Goal: Task Accomplishment & Management: Manage account settings

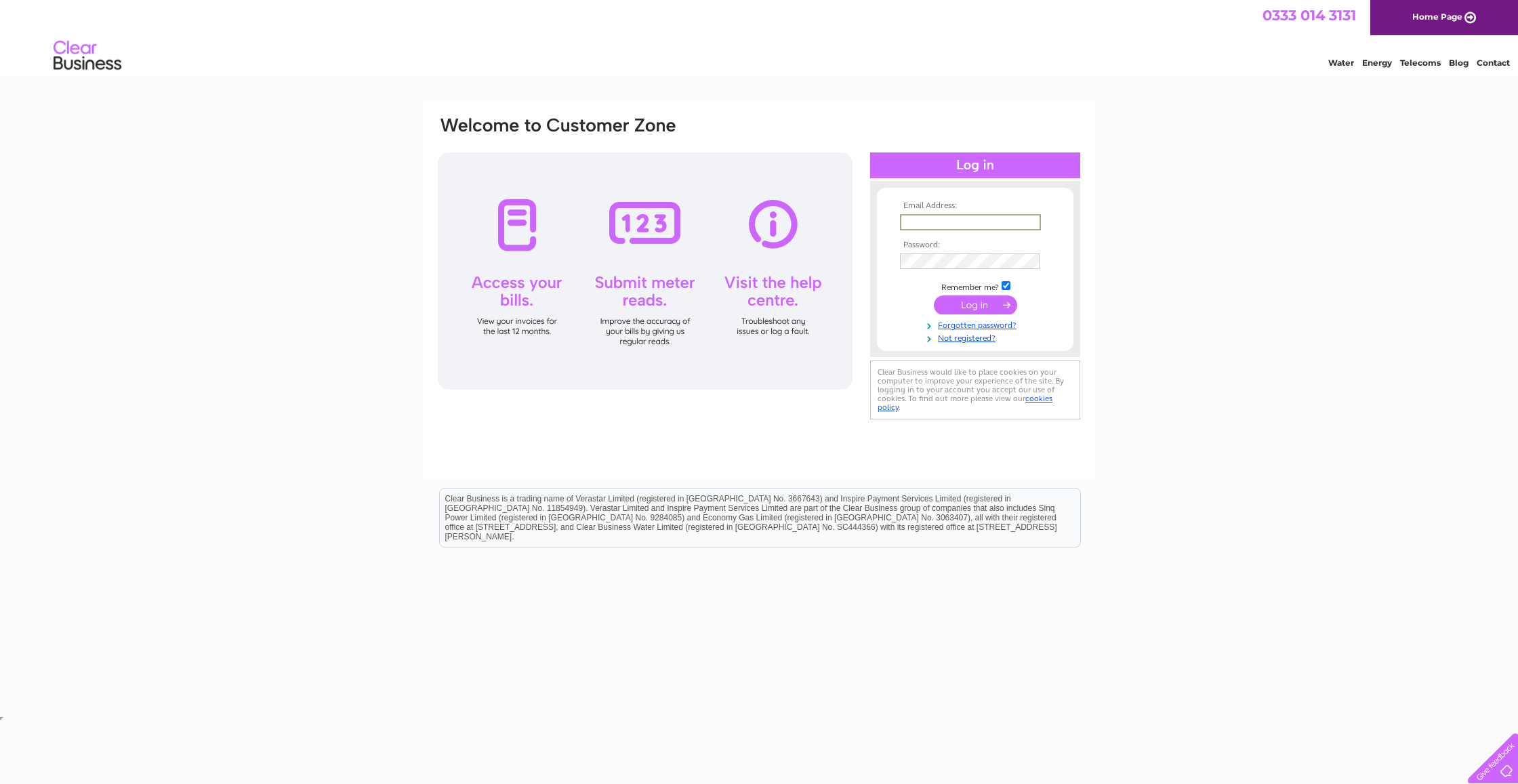
type input "ray.a.moles@hotmail.com"
click at [976, 303] on input "submit" at bounding box center [976, 304] width 84 height 19
click at [973, 303] on input "submit" at bounding box center [976, 303] width 84 height 19
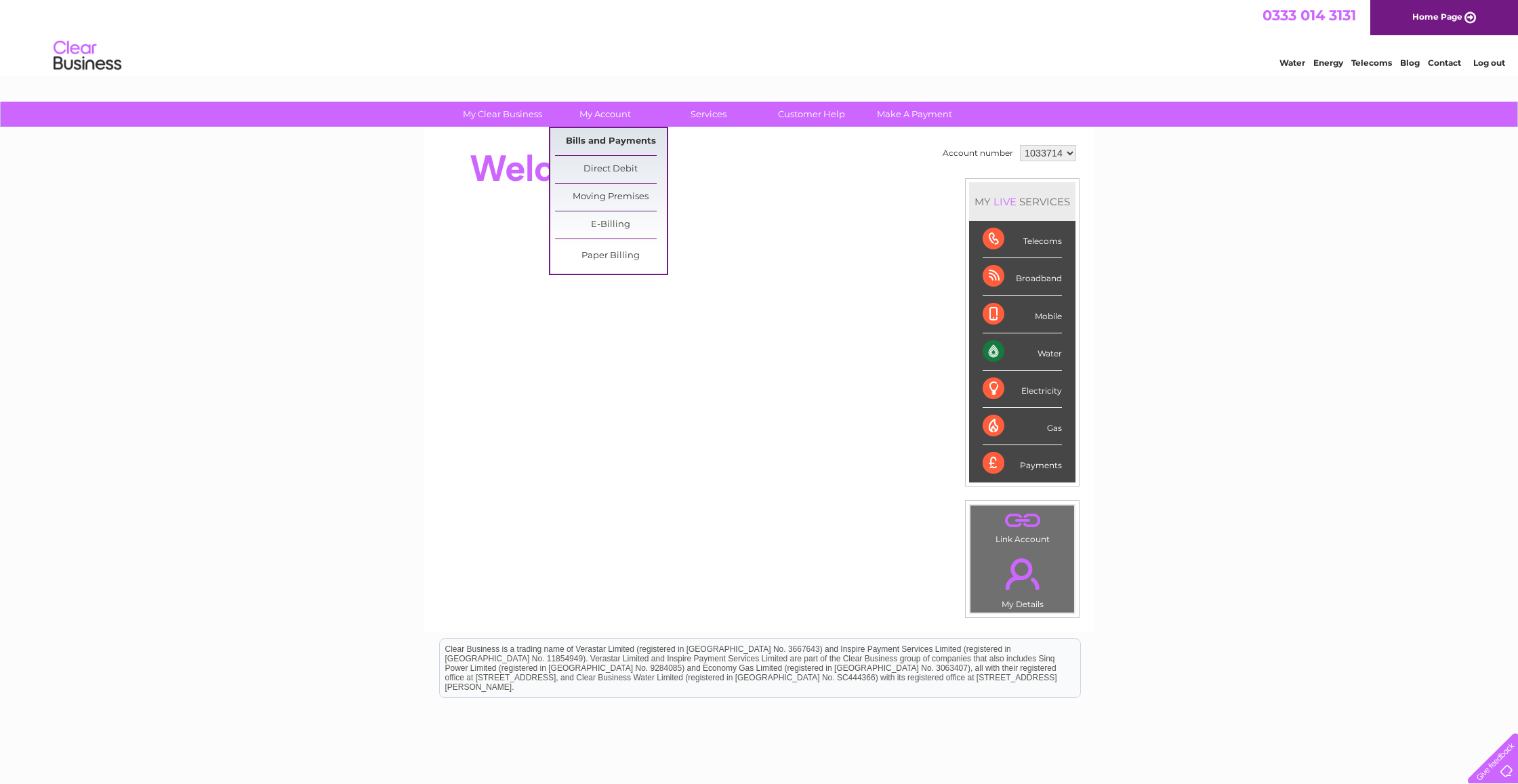
click at [609, 139] on link "Bills and Payments" at bounding box center [611, 141] width 112 height 27
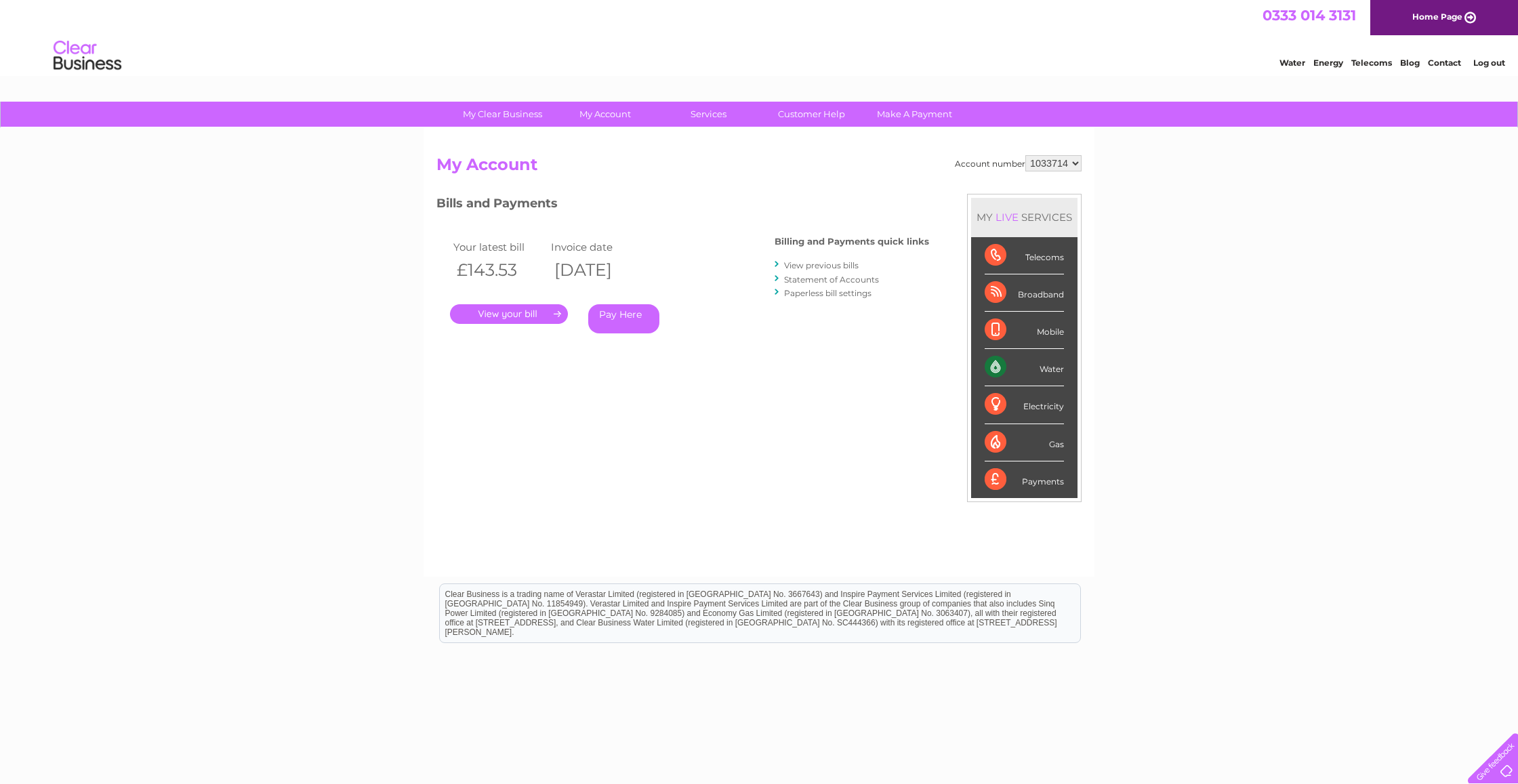
click at [535, 309] on link "." at bounding box center [510, 314] width 118 height 20
click at [831, 265] on link "View previous bills" at bounding box center [821, 265] width 75 height 10
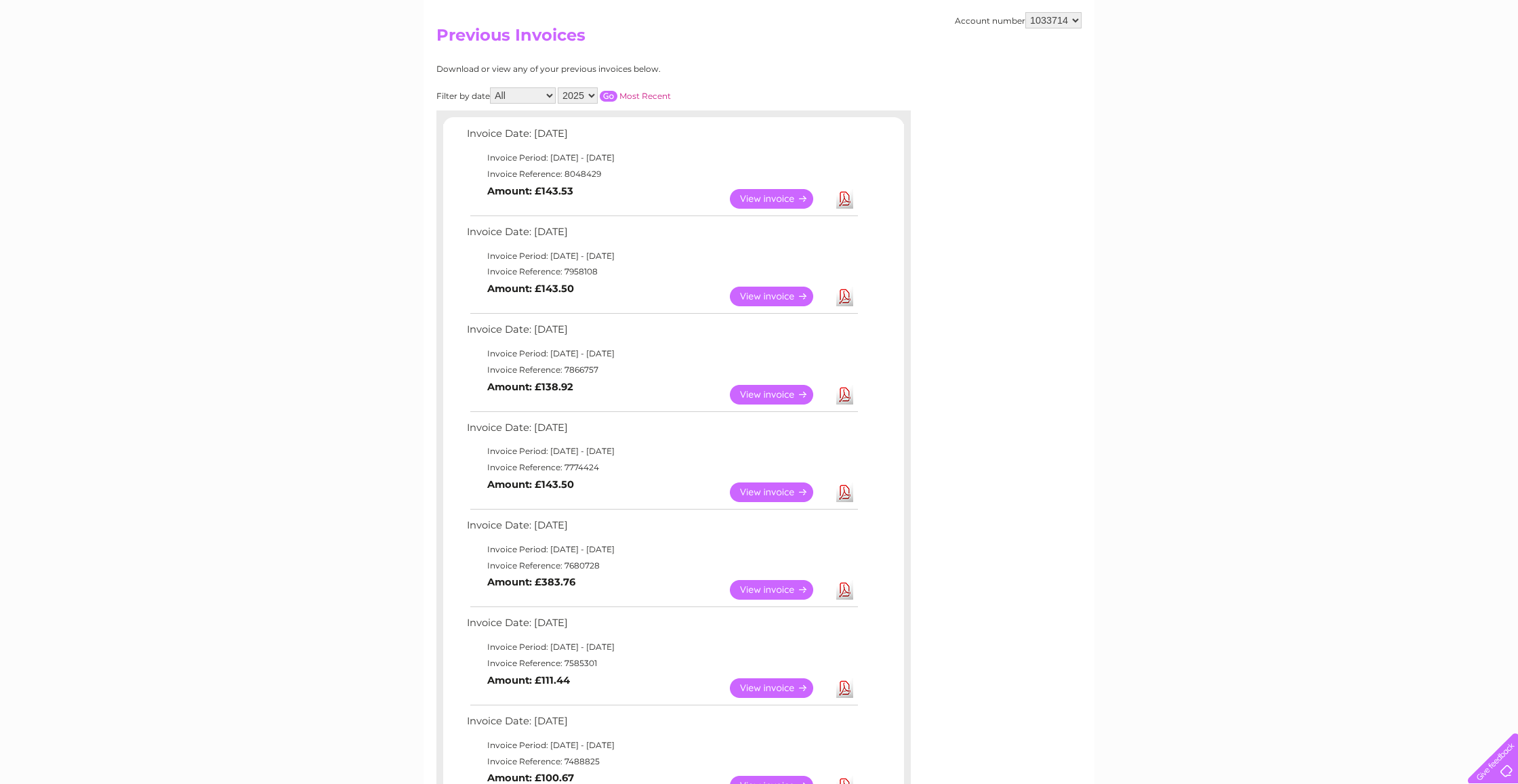
scroll to position [130, 0]
click at [776, 290] on link "View" at bounding box center [780, 296] width 99 height 20
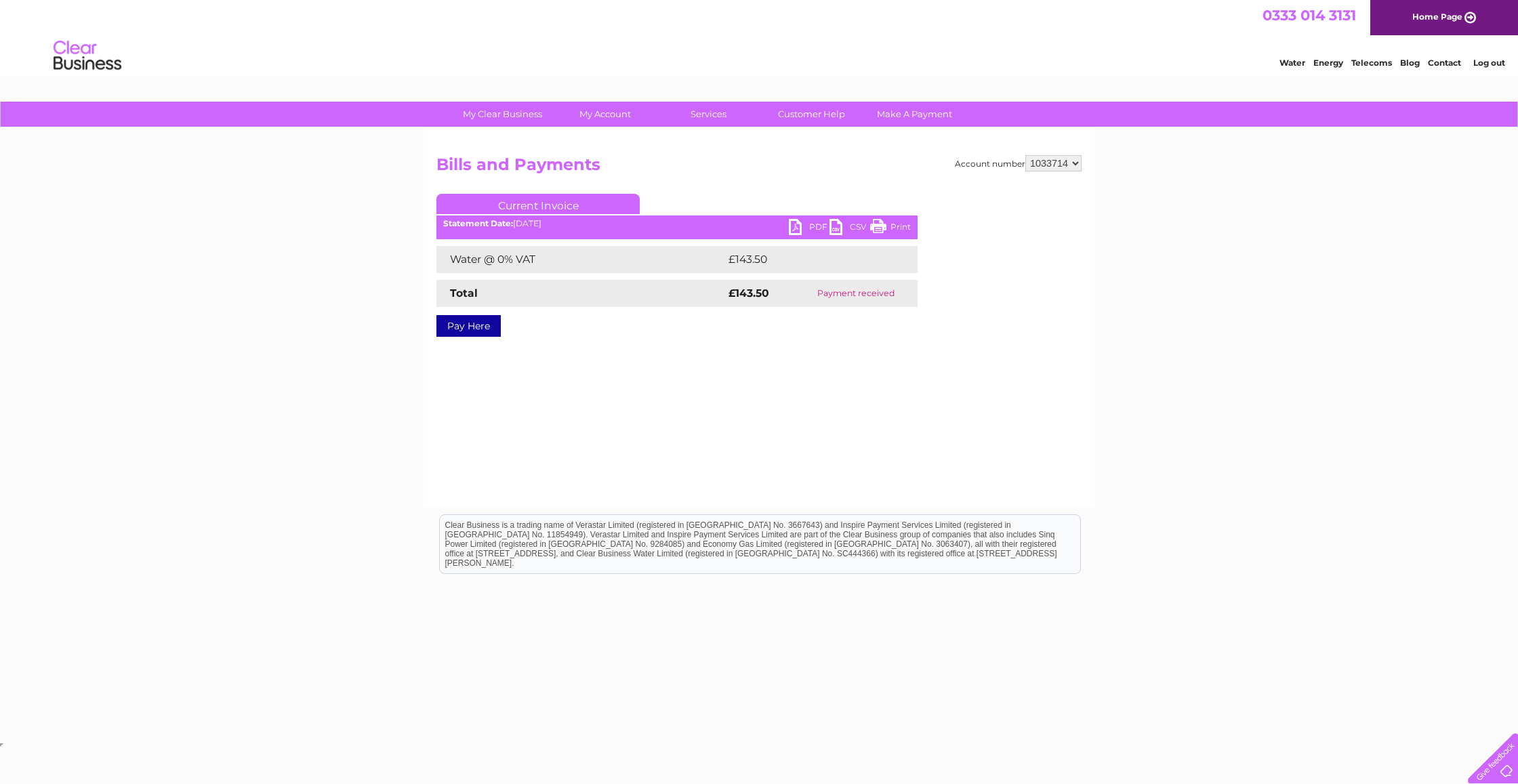
click at [801, 228] on link "PDF" at bounding box center [810, 229] width 41 height 20
